Goal: Task Accomplishment & Management: Manage account settings

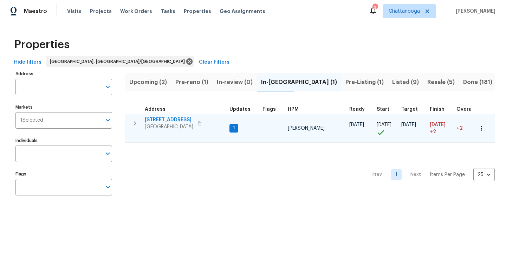
click at [176, 119] on span "[STREET_ADDRESS]" at bounding box center [169, 119] width 48 height 7
click at [169, 119] on span "[STREET_ADDRESS]" at bounding box center [169, 119] width 48 height 7
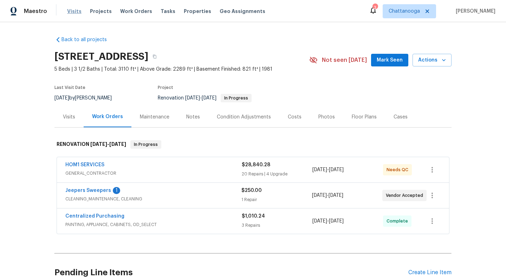
click at [78, 11] on span "Visits" at bounding box center [74, 11] width 14 height 7
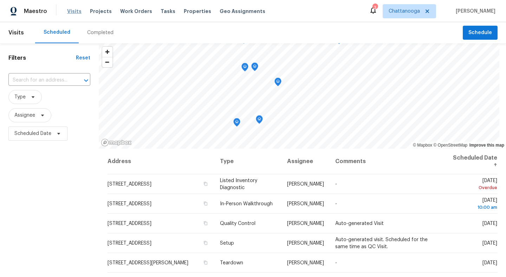
click at [73, 13] on span "Visits" at bounding box center [74, 11] width 14 height 7
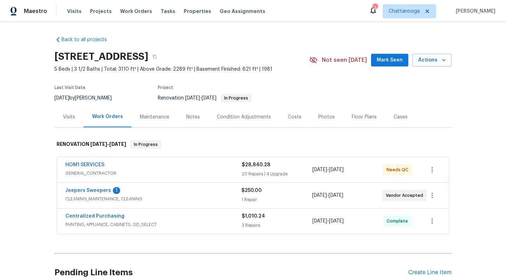
click at [206, 167] on div "HOM1 SERVICES" at bounding box center [153, 165] width 176 height 8
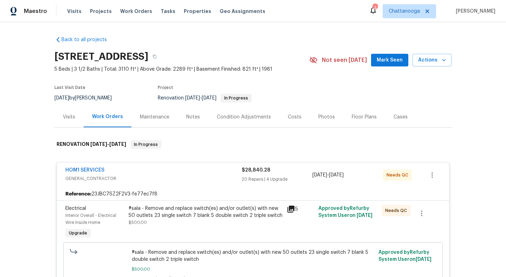
click at [341, 176] on span "8/27/2025" at bounding box center [336, 175] width 15 height 5
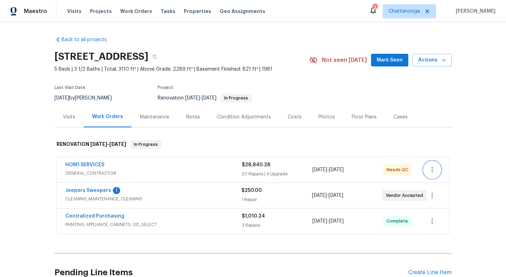
click at [431, 170] on icon "button" at bounding box center [431, 170] width 1 height 6
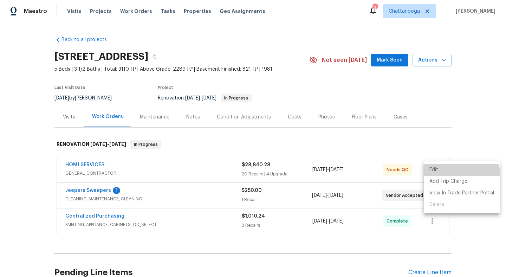
click at [434, 172] on li "Edit" at bounding box center [462, 170] width 76 height 12
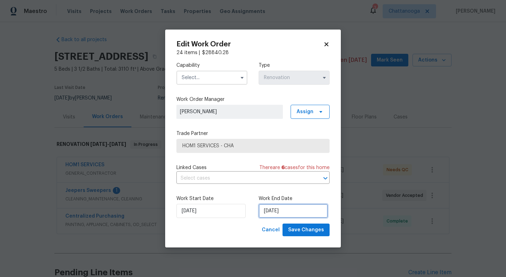
click at [289, 212] on input "8/27/2025" at bounding box center [293, 211] width 69 height 14
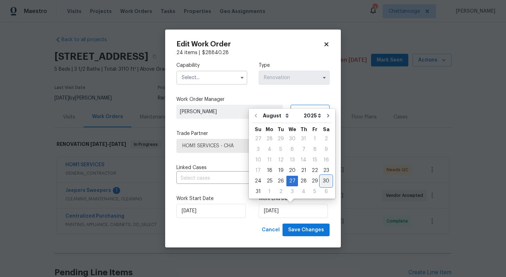
click at [321, 182] on div "30" at bounding box center [325, 181] width 11 height 10
type input "8/30/2025"
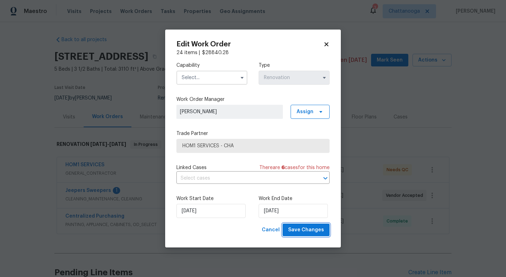
click at [306, 235] on button "Save Changes" at bounding box center [305, 229] width 47 height 13
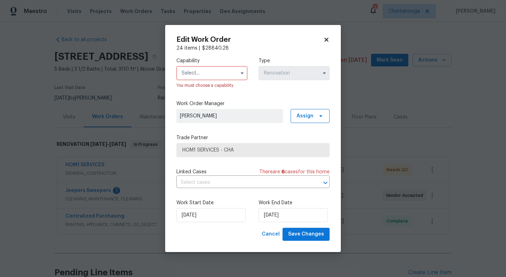
click at [229, 72] on input "text" at bounding box center [211, 73] width 71 height 14
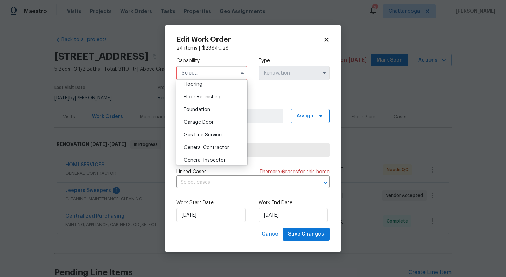
scroll to position [281, 0]
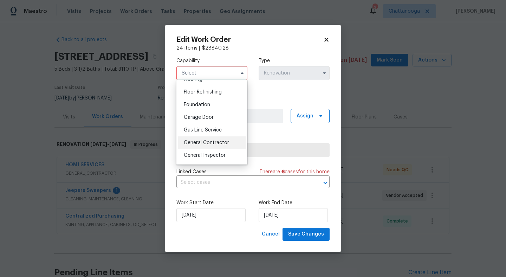
click at [215, 141] on span "General Contractor" at bounding box center [206, 142] width 45 height 5
type input "General Contractor"
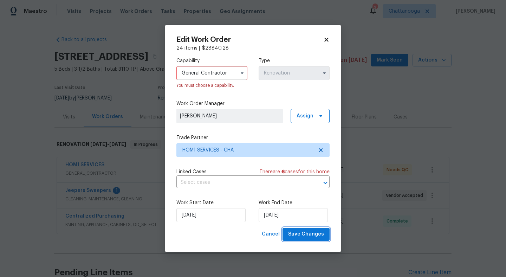
click at [313, 239] on button "Save Changes" at bounding box center [305, 234] width 47 height 13
